Goal: Book appointment/travel/reservation

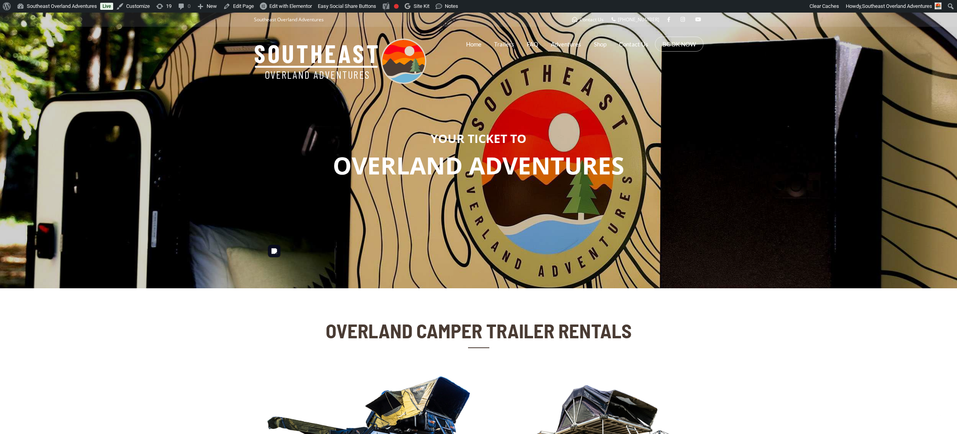
scroll to position [177, 0]
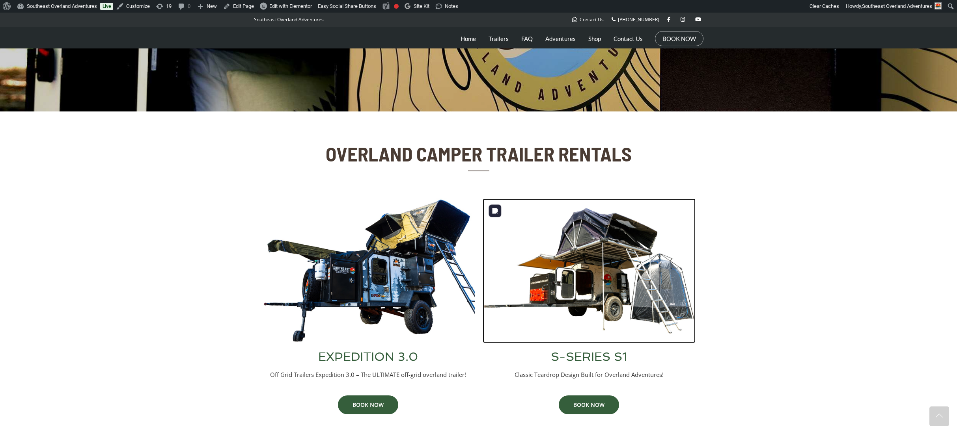
click at [616, 280] on img at bounding box center [588, 271] width 213 height 145
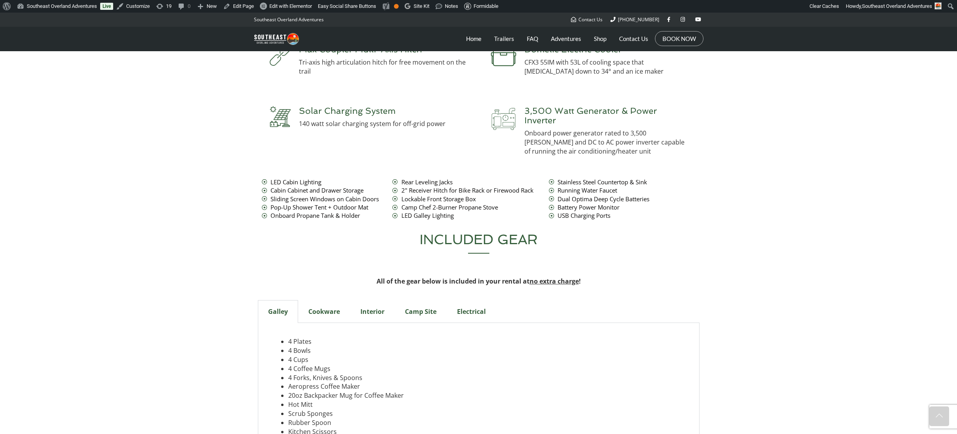
scroll to position [1827, 0]
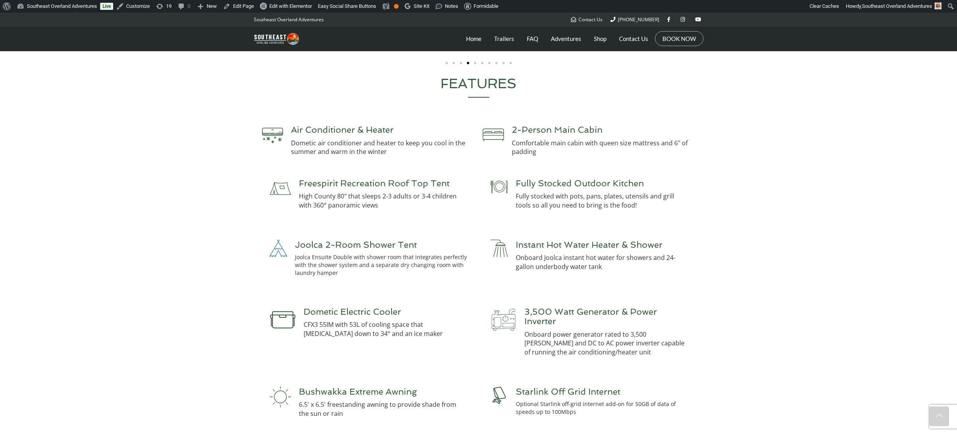
scroll to position [1789, 0]
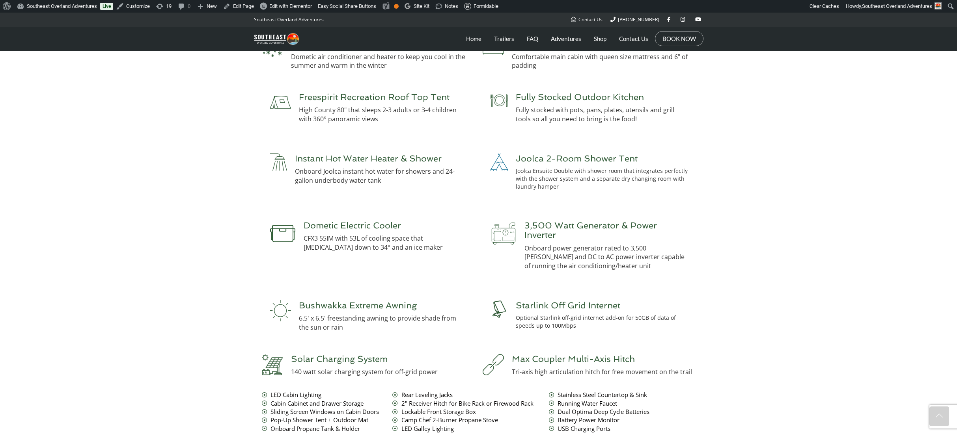
scroll to position [1950, 0]
